Goal: Information Seeking & Learning: Learn about a topic

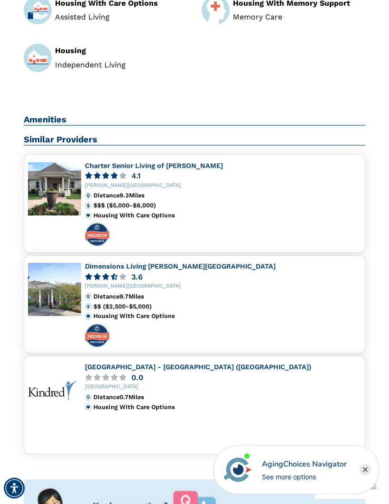
scroll to position [657, 0]
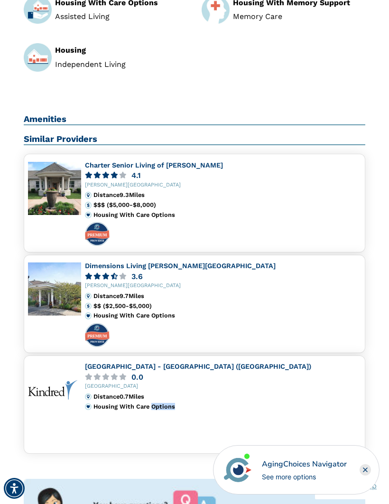
click at [295, 323] on div at bounding box center [223, 335] width 276 height 24
click at [149, 161] on link "Charter Senior Living of [PERSON_NAME]" at bounding box center [154, 165] width 138 height 8
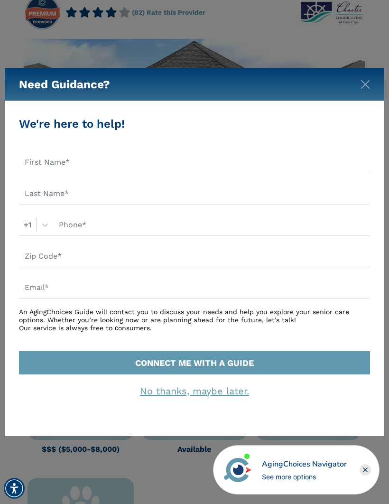
scroll to position [112, 0]
click at [363, 84] on img "Close" at bounding box center [364, 84] width 9 height 9
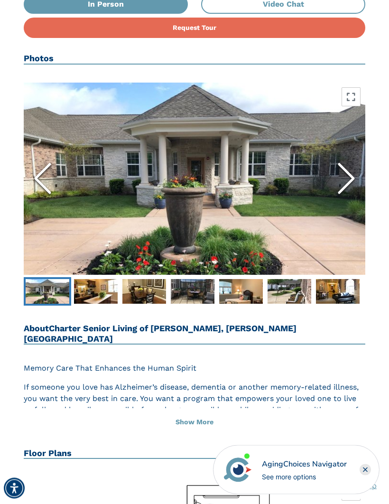
scroll to position [947, 0]
click at [58, 297] on img "Go to Slide 1" at bounding box center [48, 291] width 44 height 25
click at [112, 288] on img "Go to Slide 2" at bounding box center [96, 291] width 44 height 25
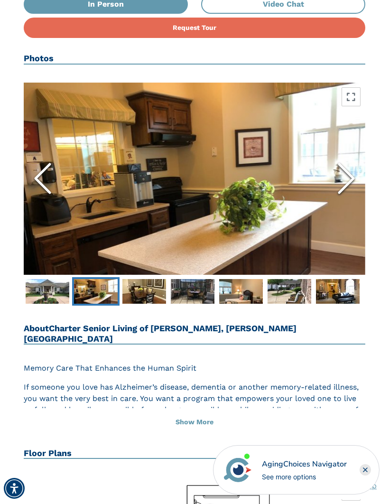
click at [346, 180] on icon "Next Slide" at bounding box center [346, 178] width 28 height 57
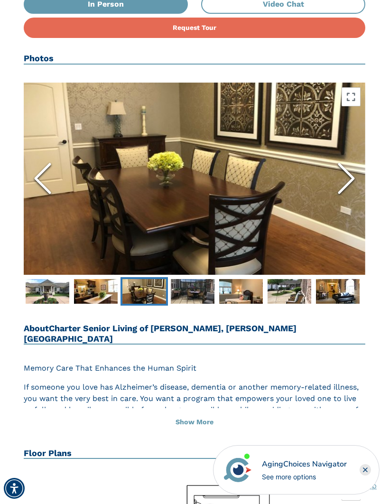
click at [355, 183] on icon "Next Slide" at bounding box center [346, 178] width 28 height 57
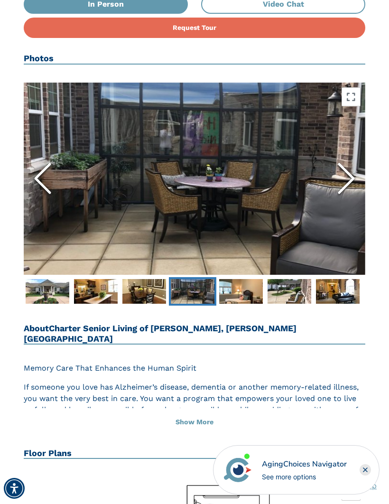
click at [350, 178] on icon "Next Slide" at bounding box center [346, 178] width 28 height 57
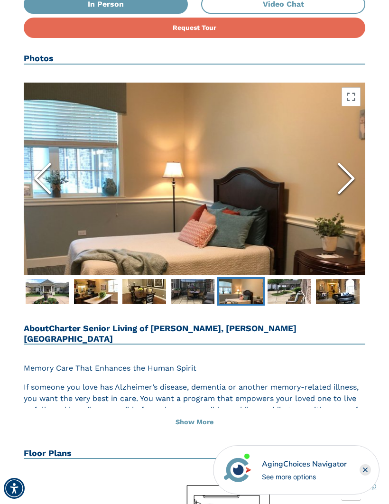
click at [343, 181] on icon "Next Slide" at bounding box center [346, 178] width 28 height 57
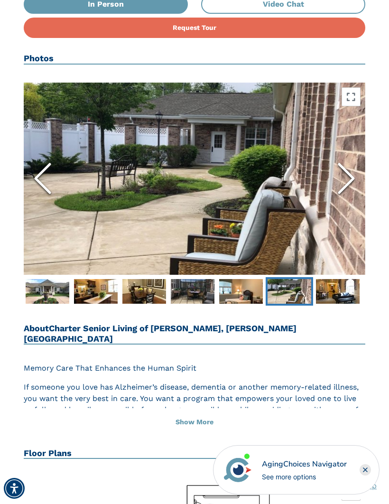
click at [42, 175] on icon "Previous Slide" at bounding box center [42, 178] width 28 height 57
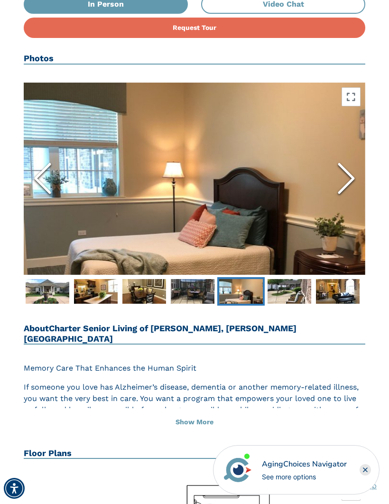
click at [350, 184] on icon "Next Slide" at bounding box center [346, 178] width 28 height 57
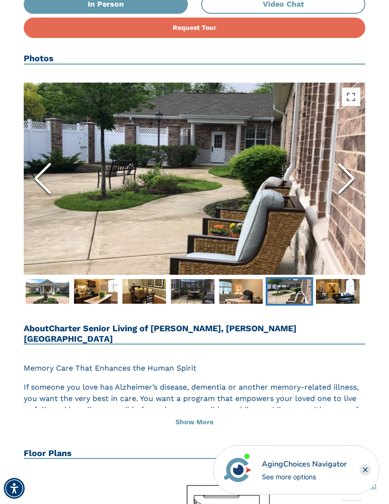
click at [352, 182] on icon "Next Slide" at bounding box center [346, 178] width 28 height 57
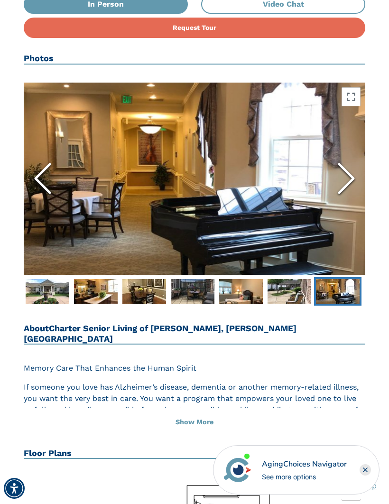
click at [346, 181] on icon "Next Slide" at bounding box center [346, 178] width 28 height 57
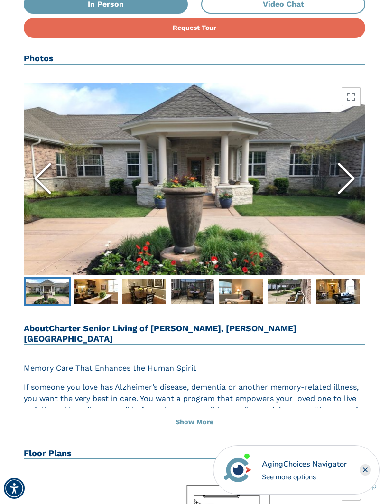
click at [359, 186] on icon "Next Slide" at bounding box center [346, 178] width 28 height 57
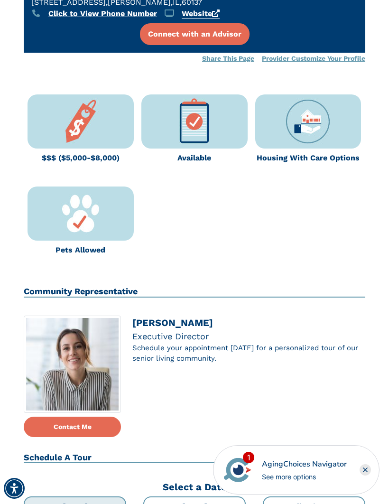
scroll to position [404, 0]
